Goal: Book appointment/travel/reservation

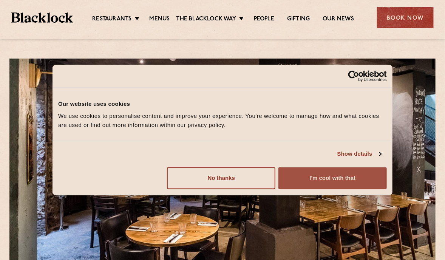
click at [333, 181] on button "I'm cool with that" at bounding box center [332, 178] width 108 height 22
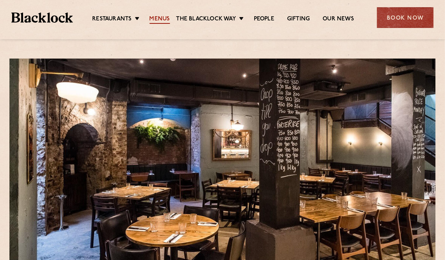
click at [160, 18] on link "Menus" at bounding box center [160, 19] width 20 height 8
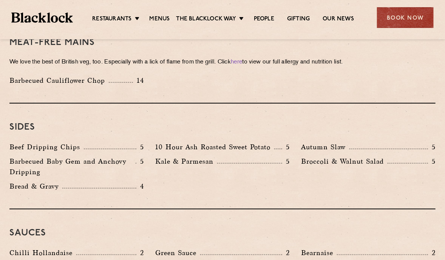
scroll to position [1171, 0]
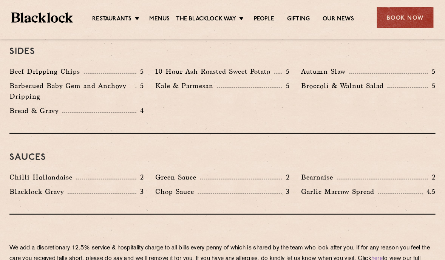
click at [421, 80] on div "Broccoli & Walnut Salad 5" at bounding box center [369, 92] width 146 height 25
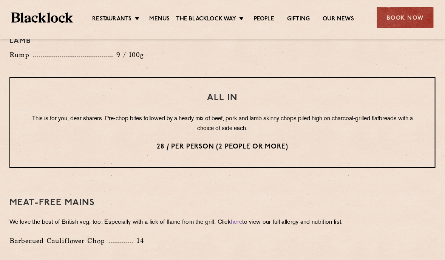
scroll to position [831, 0]
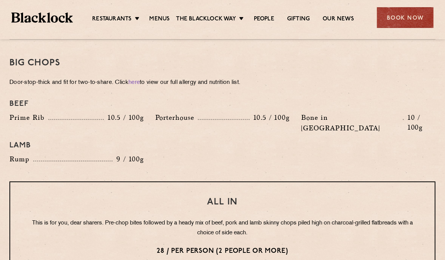
click at [408, 133] on div "Beef Prime Rib 10.5 / 100g Porterhouse 10.5 / 100g Bone in Sirloin 10 / 100g La…" at bounding box center [223, 132] width 438 height 73
click at [418, 133] on div "Beef Prime Rib 10.5 / 100g Porterhouse 10.5 / 100g Bone in Sirloin 10 / 100g La…" at bounding box center [223, 132] width 438 height 73
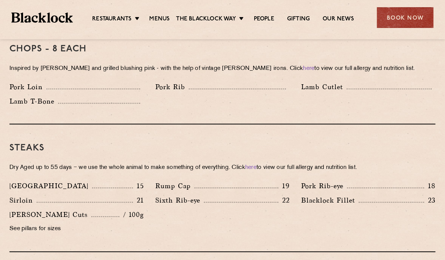
scroll to position [529, 0]
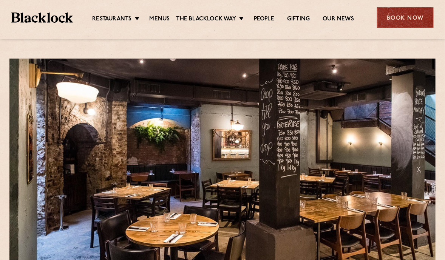
click at [408, 19] on div "Book Now" at bounding box center [405, 17] width 57 height 21
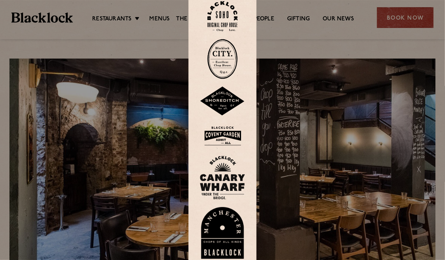
click at [227, 59] on img at bounding box center [222, 59] width 30 height 40
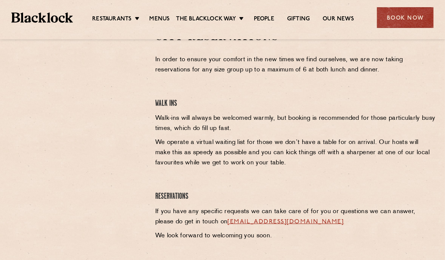
scroll to position [227, 0]
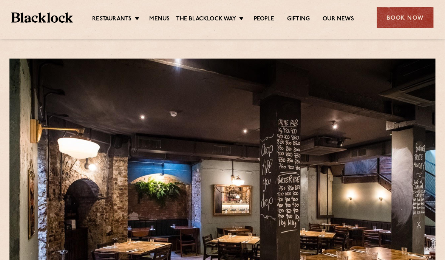
click at [417, 81] on div at bounding box center [222, 166] width 426 height 214
click at [408, 16] on div "Book Now" at bounding box center [405, 17] width 57 height 21
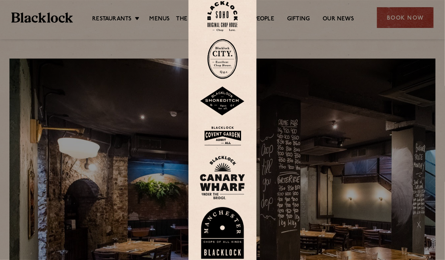
click at [222, 47] on img at bounding box center [222, 59] width 30 height 40
